Goal: Task Accomplishment & Management: Manage account settings

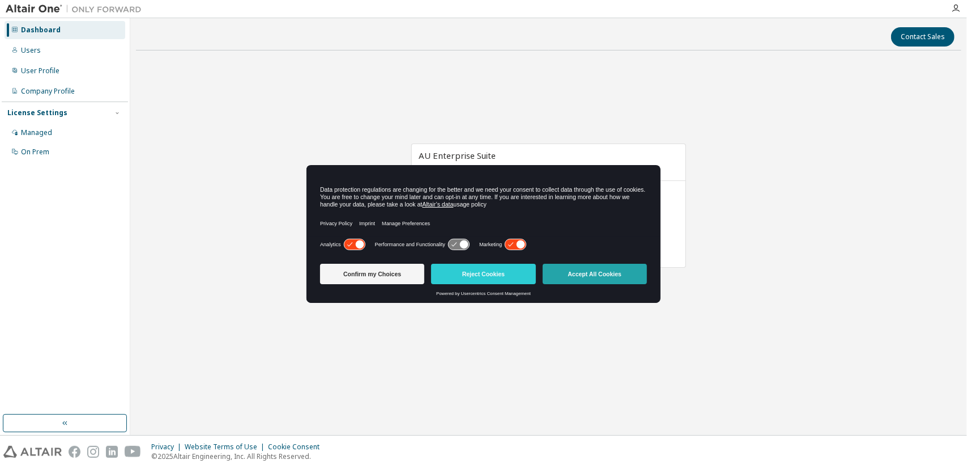
click at [627, 274] on button "Accept All Cookies" at bounding box center [595, 274] width 104 height 20
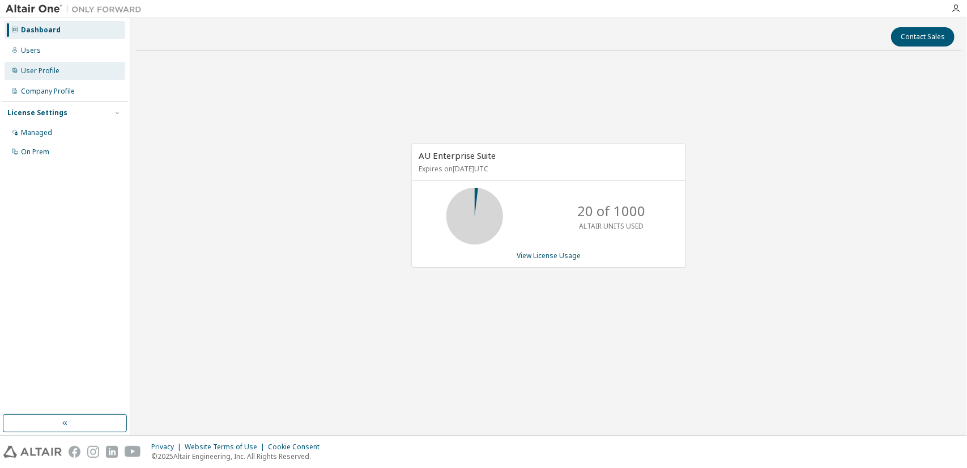
click at [44, 73] on div "User Profile" at bounding box center [40, 70] width 39 height 9
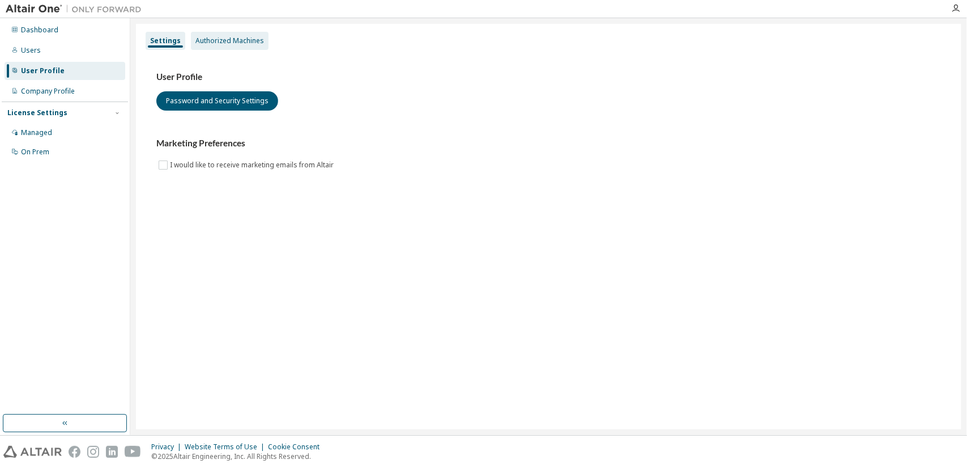
click at [215, 41] on div "Authorized Machines" at bounding box center [230, 40] width 69 height 9
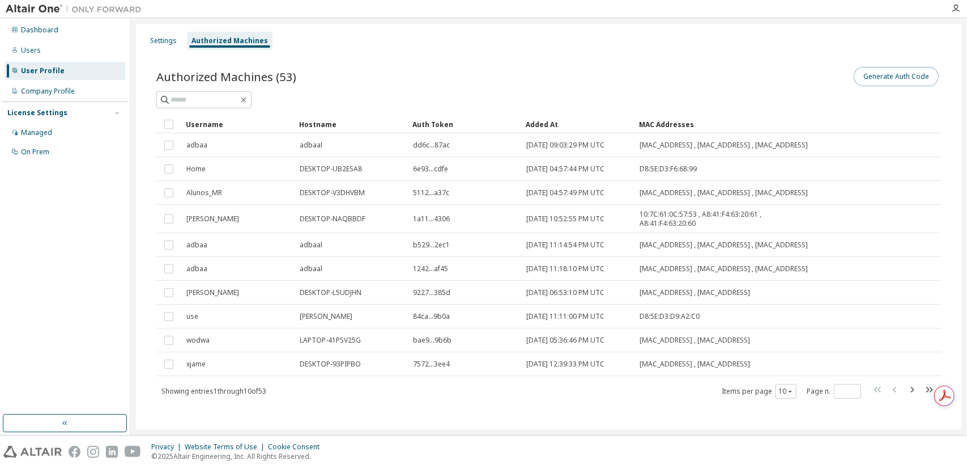
click at [908, 75] on button "Generate Auth Code" at bounding box center [896, 76] width 85 height 19
